Goal: Information Seeking & Learning: Learn about a topic

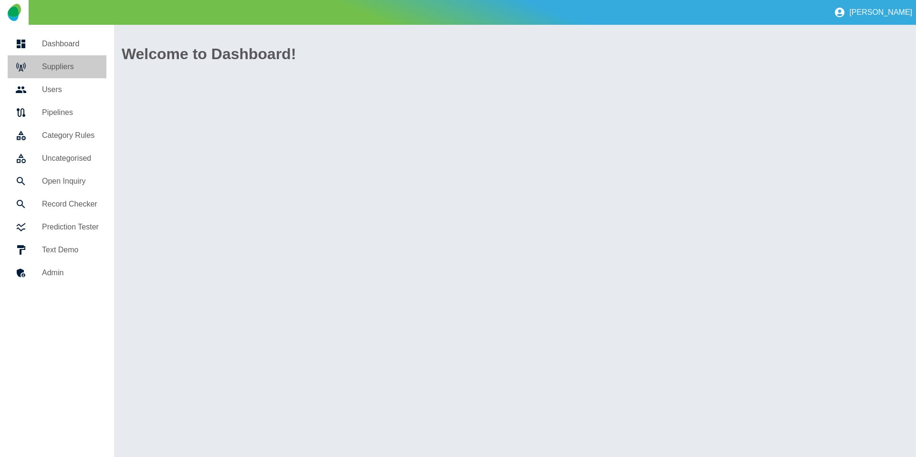
click at [61, 67] on h5 "Suppliers" at bounding box center [70, 66] width 57 height 11
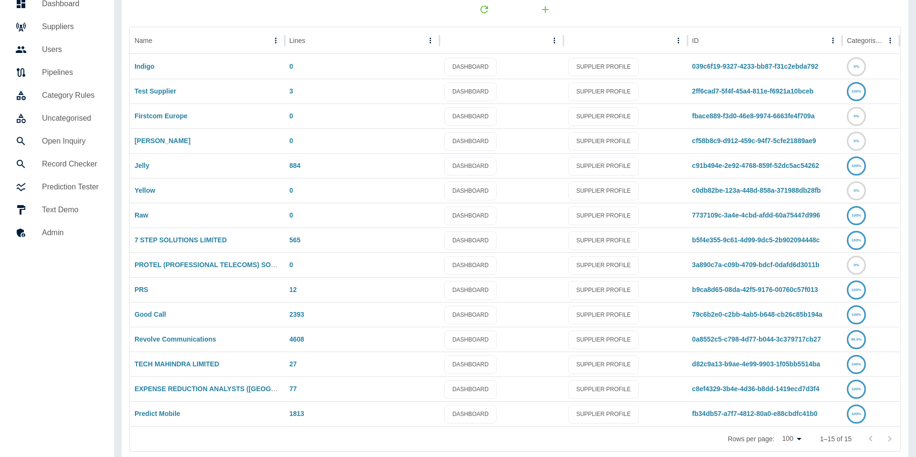
scroll to position [50, 0]
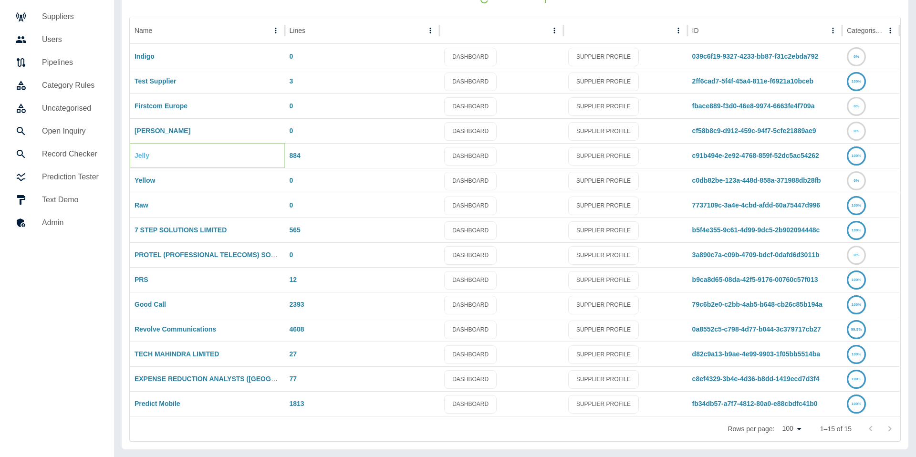
click at [142, 152] on link "Jelly" at bounding box center [142, 156] width 15 height 8
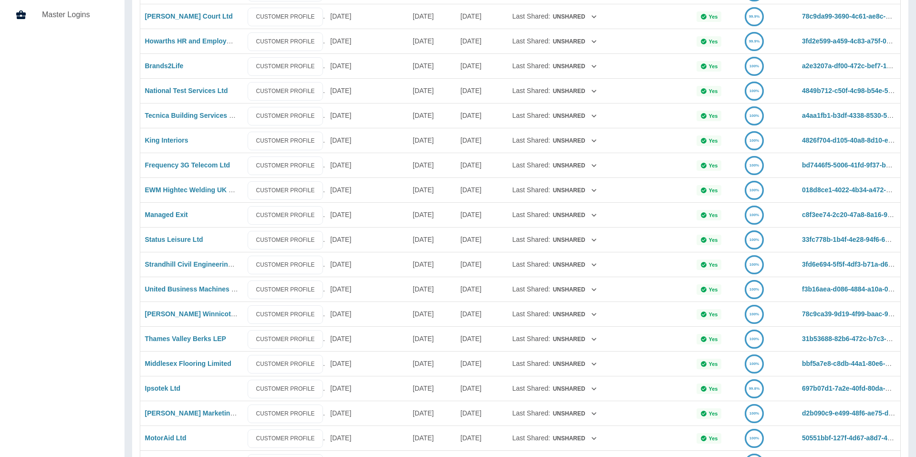
scroll to position [468, 0]
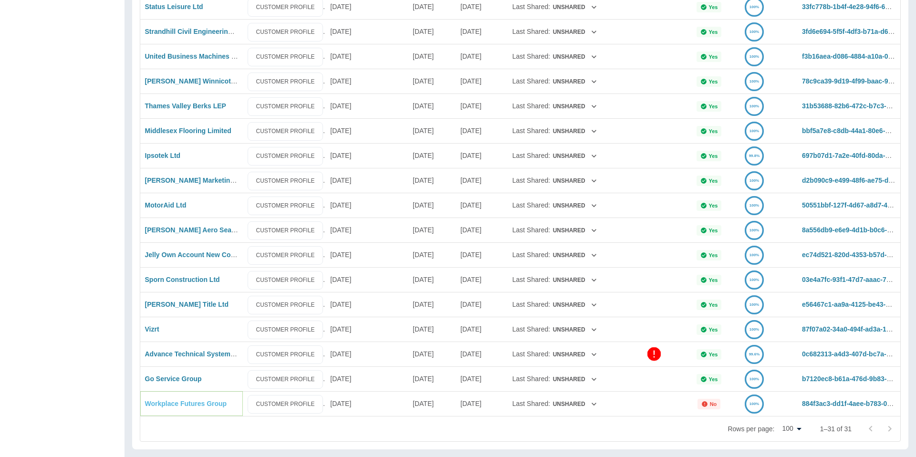
click at [188, 405] on link "Workplace Futures Group" at bounding box center [186, 404] width 82 height 8
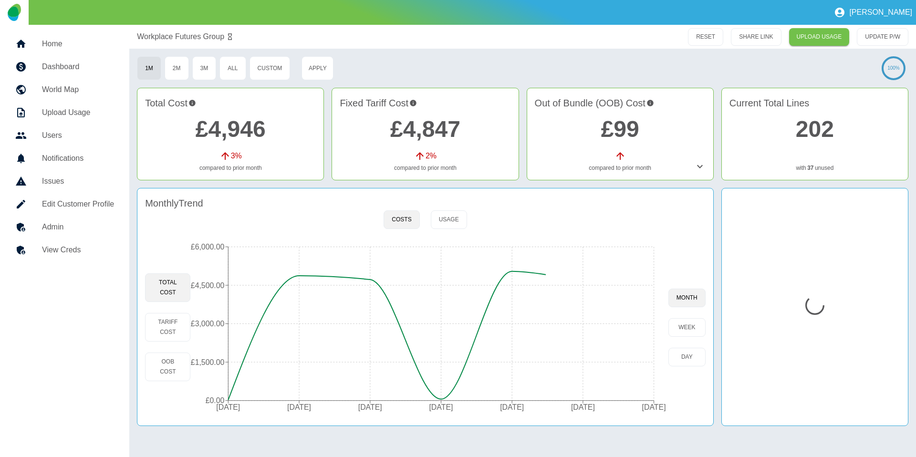
click at [701, 164] on icon at bounding box center [699, 166] width 11 height 11
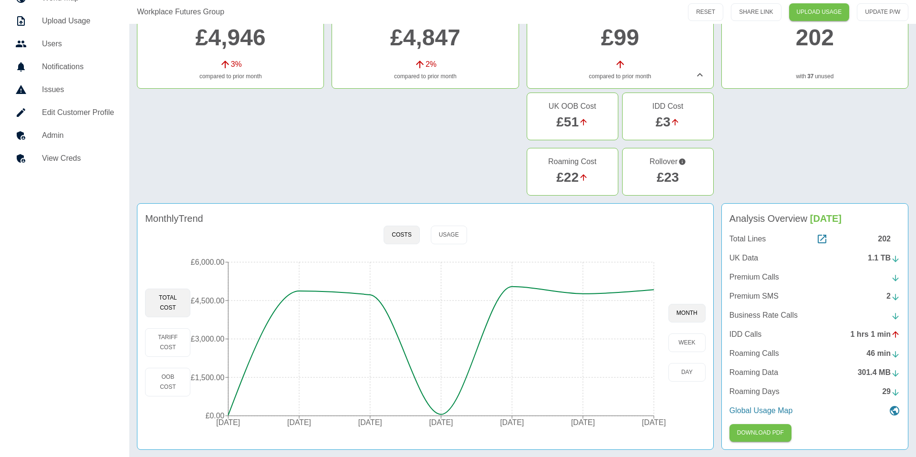
scroll to position [92, 0]
click at [674, 177] on link "£23" at bounding box center [668, 176] width 22 height 15
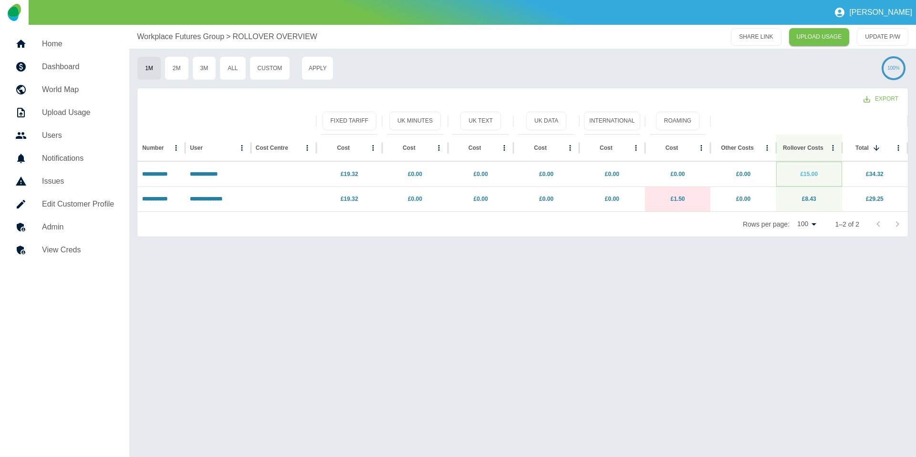
click at [812, 171] on link "£15.00" at bounding box center [809, 174] width 18 height 7
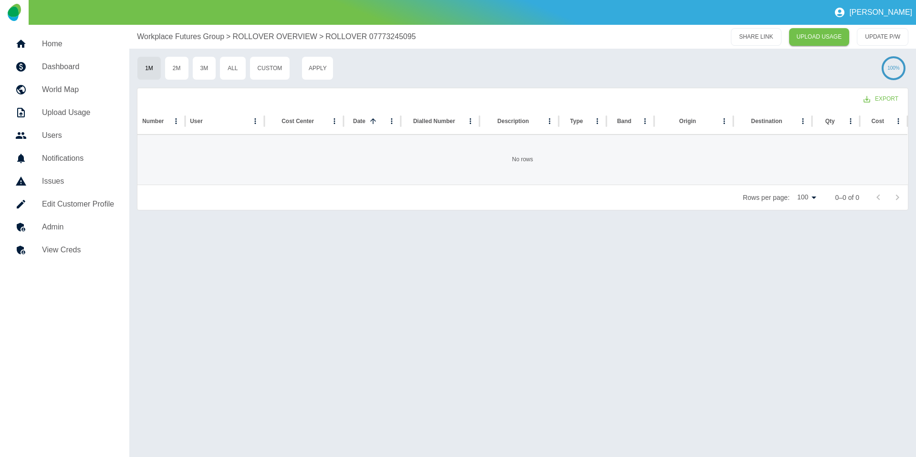
click at [271, 42] on p "ROLLOVER OVERVIEW" at bounding box center [274, 36] width 85 height 11
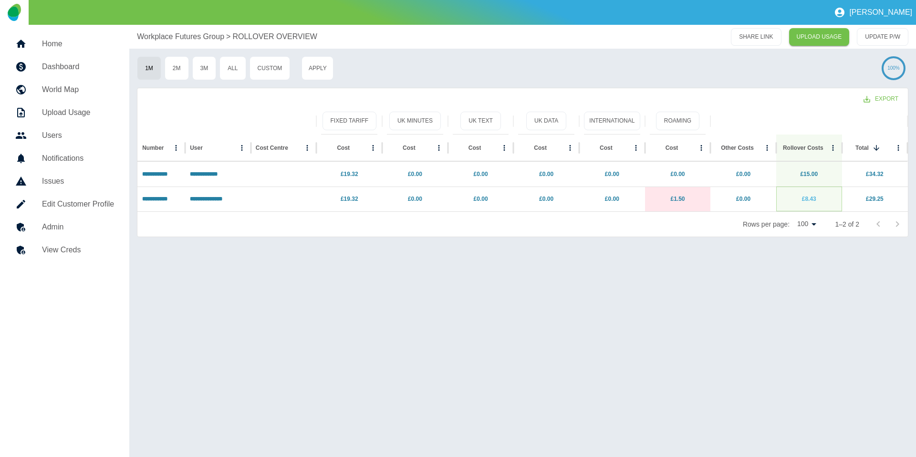
click at [811, 201] on link "£8.43" at bounding box center [809, 199] width 14 height 7
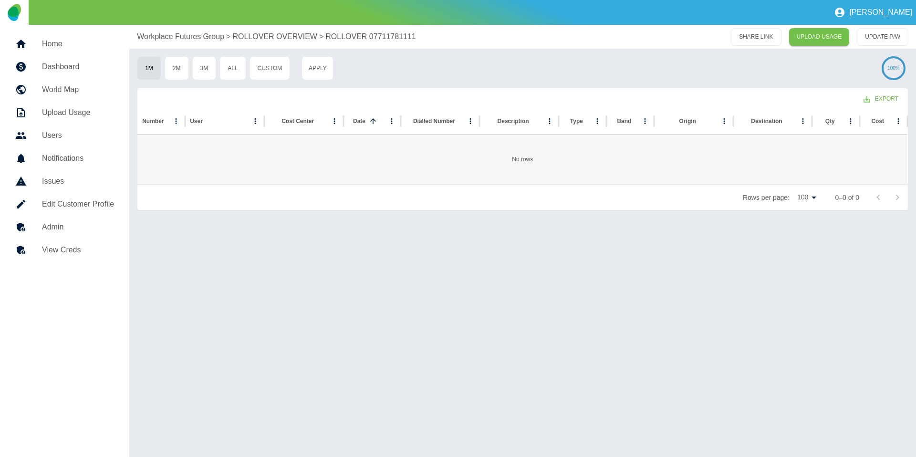
click at [269, 34] on p "ROLLOVER OVERVIEW" at bounding box center [274, 36] width 85 height 11
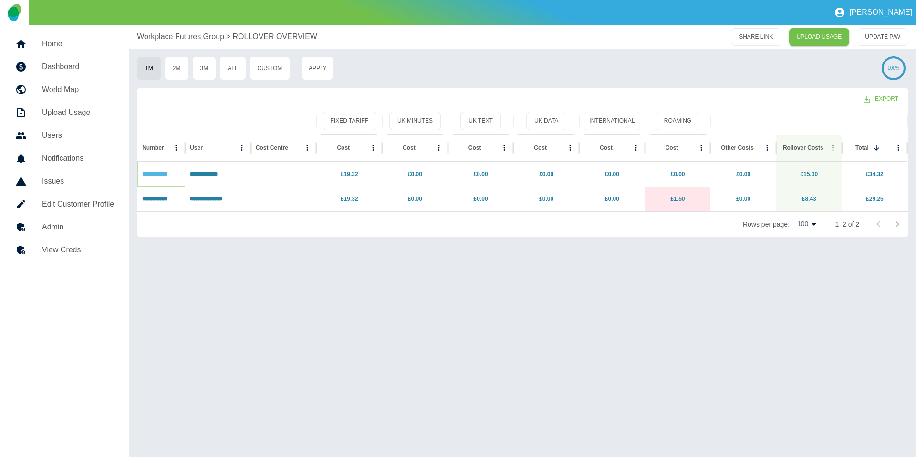
click at [167, 173] on link "**********" at bounding box center [154, 174] width 25 height 6
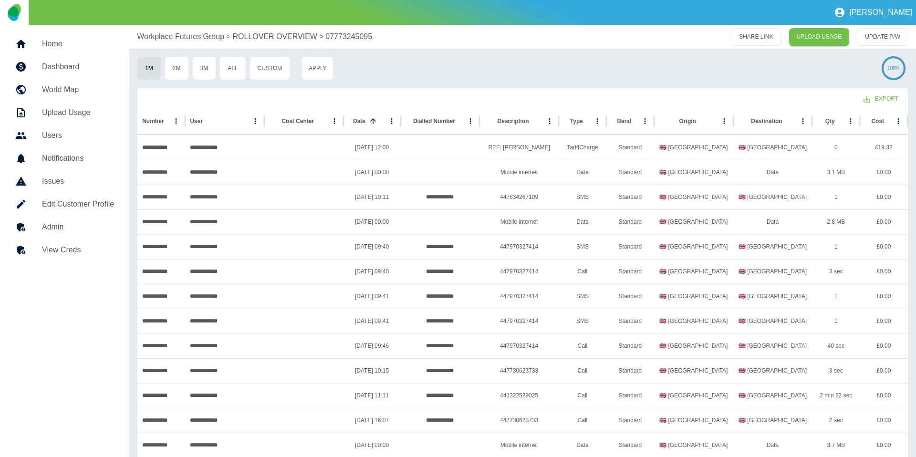
click at [186, 33] on p "Workplace Futures Group" at bounding box center [180, 36] width 87 height 11
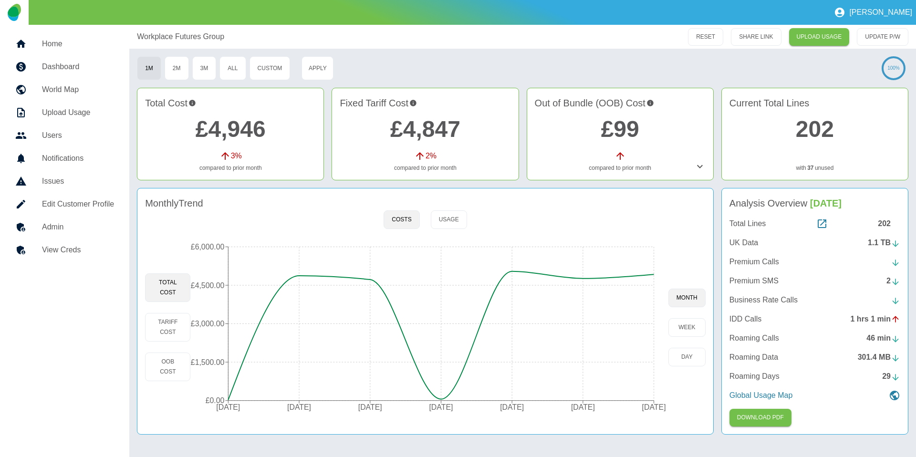
click at [700, 167] on icon at bounding box center [700, 166] width 6 height 3
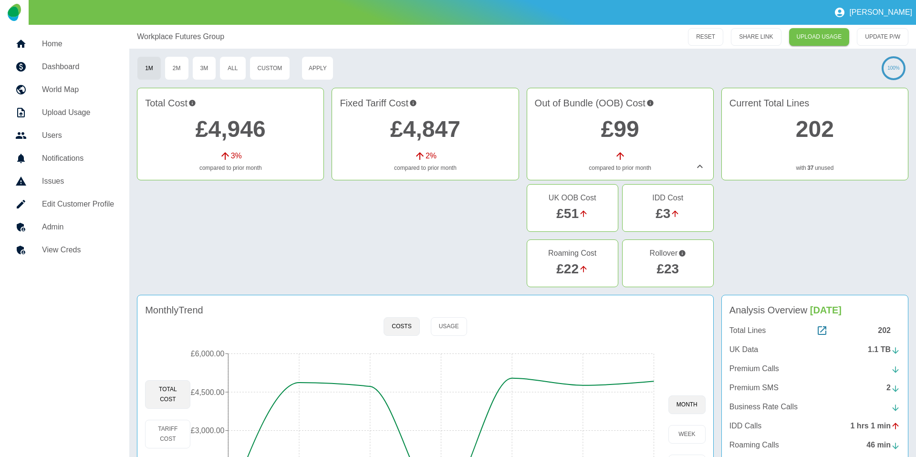
click at [633, 120] on link "£99" at bounding box center [620, 128] width 38 height 25
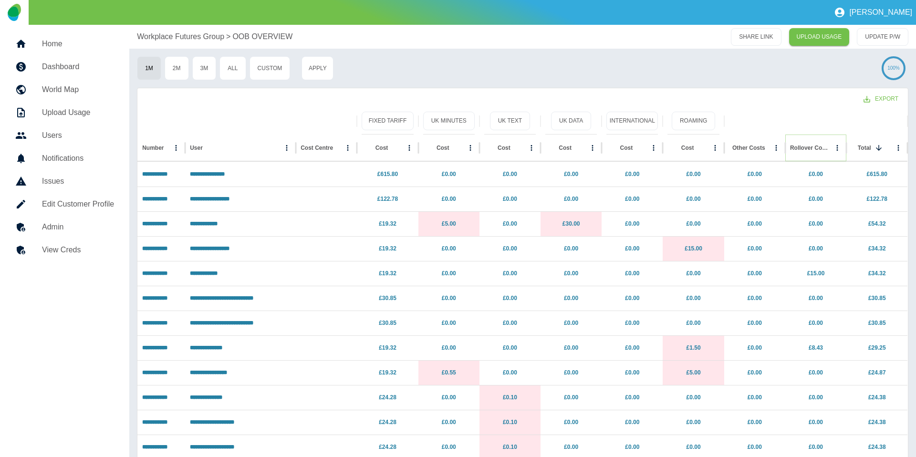
click at [833, 147] on icon "Sort" at bounding box center [837, 148] width 9 height 9
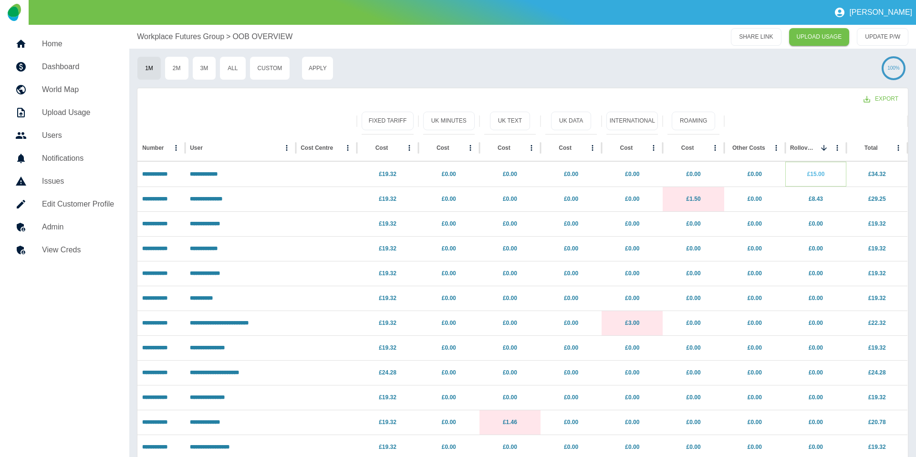
click at [821, 173] on link "£15.00" at bounding box center [816, 174] width 18 height 7
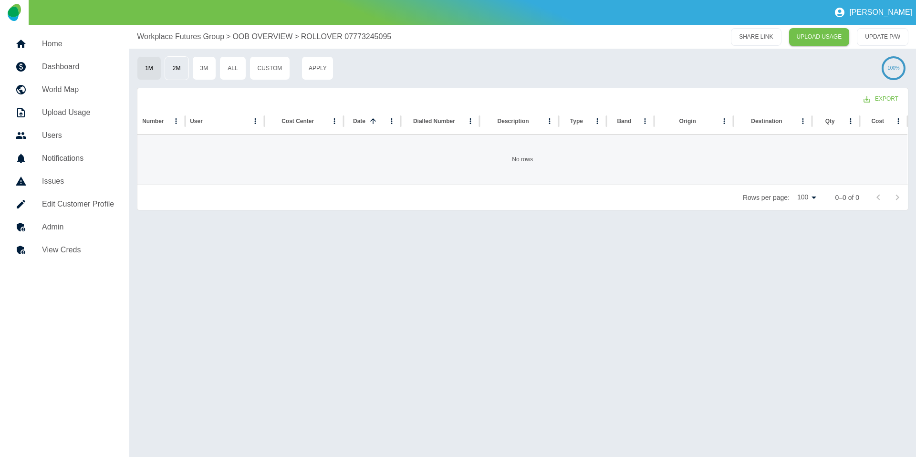
click at [180, 63] on button "2M" at bounding box center [177, 68] width 24 height 24
click at [211, 67] on button "3M" at bounding box center [204, 68] width 24 height 24
click at [230, 67] on button "All" at bounding box center [233, 68] width 26 height 24
drag, startPoint x: 211, startPoint y: 52, endPoint x: 208, endPoint y: 59, distance: 8.2
click at [211, 52] on div "Workplace Futures Group > OOB OVERVIEW > ROLLOVER 07773245095 SHARE LINK UPLOAD…" at bounding box center [522, 241] width 787 height 432
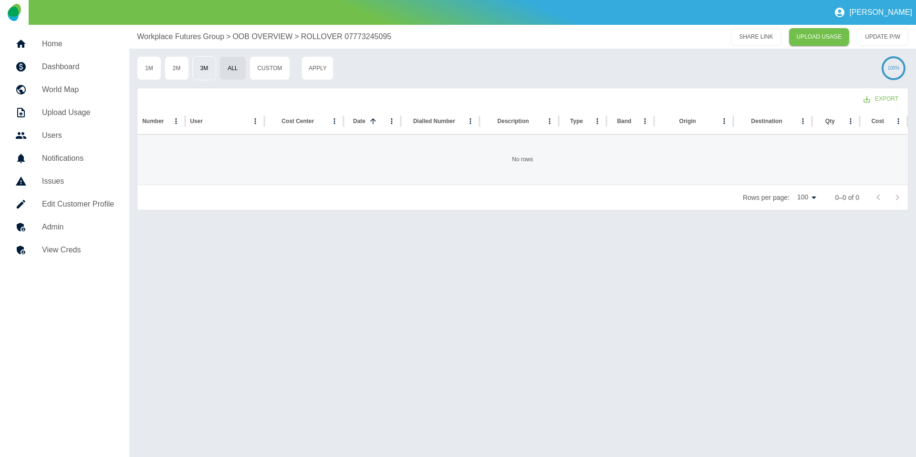
click at [201, 72] on button "3M" at bounding box center [204, 68] width 24 height 24
